Goal: Task Accomplishment & Management: Manage account settings

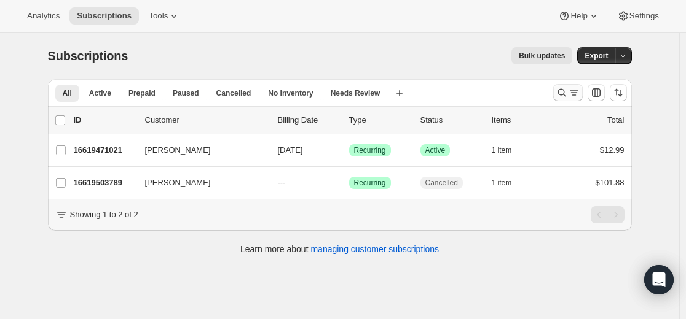
click at [558, 98] on icon "Search and filter results" at bounding box center [561, 93] width 12 height 12
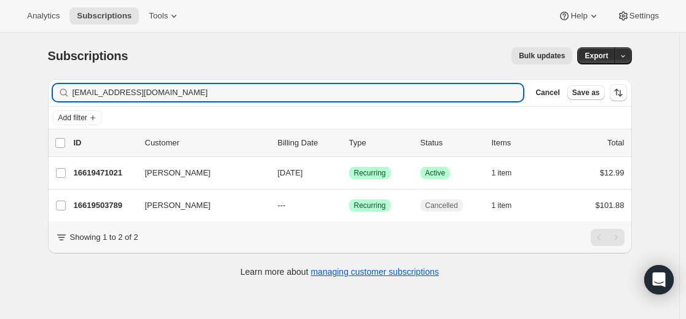
click at [383, 103] on div "Filter subscribers [EMAIL_ADDRESS][DOMAIN_NAME] Clear Cancel Save as" at bounding box center [340, 92] width 584 height 27
click at [377, 90] on input "[EMAIL_ADDRESS][DOMAIN_NAME]" at bounding box center [286, 92] width 429 height 17
paste input "[EMAIL_ADDRESS][DOMAIN_NAME]"
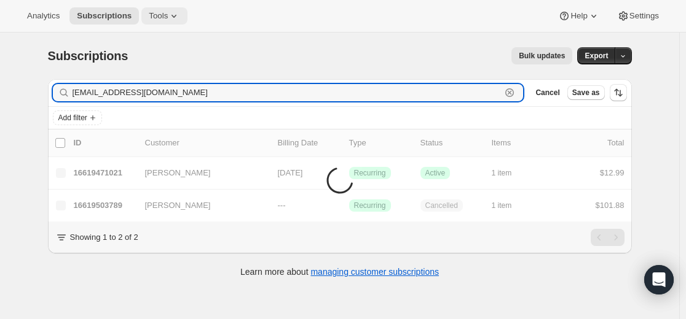
type input "[EMAIL_ADDRESS][DOMAIN_NAME]"
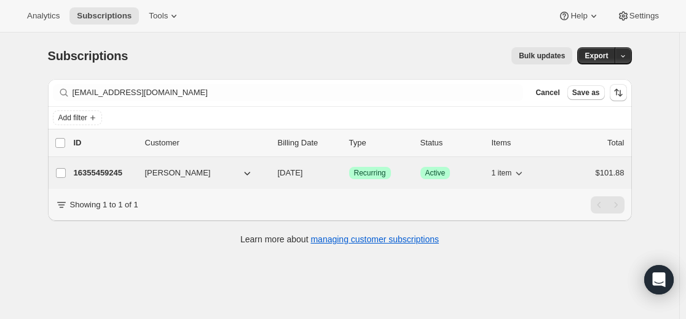
click at [107, 173] on p "16355459245" at bounding box center [104, 173] width 61 height 12
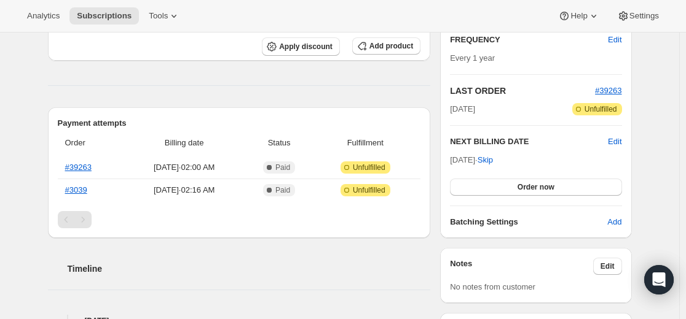
scroll to position [246, 0]
